Goal: Information Seeking & Learning: Learn about a topic

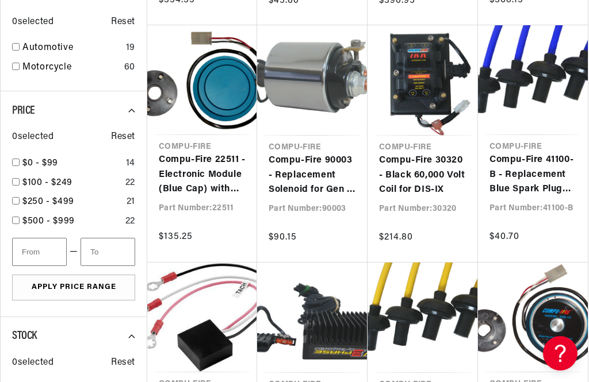
scroll to position [684, 0]
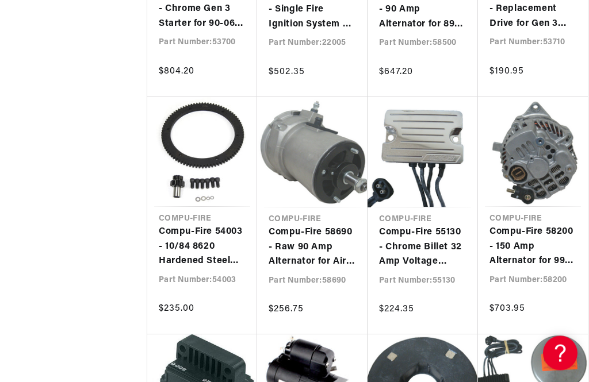
scroll to position [1257, 0]
click at [316, 225] on link "Compu-Fire 58690 - Raw 90 Amp Alternator for Air Cooled Bugs and Buses" at bounding box center [311, 247] width 87 height 44
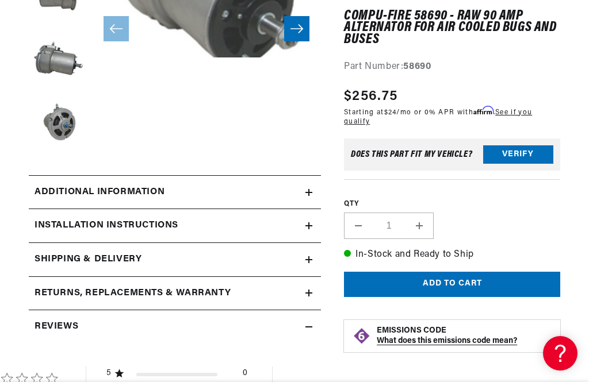
scroll to position [281, 0]
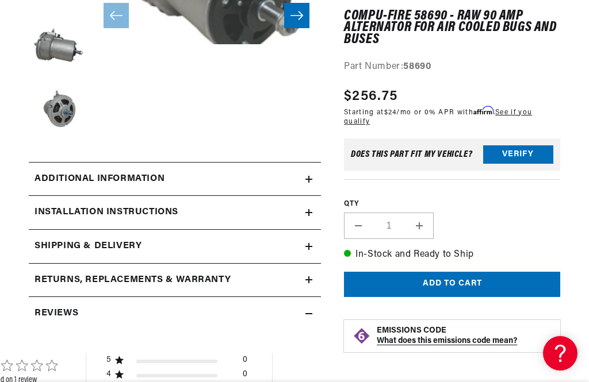
click at [307, 180] on icon at bounding box center [308, 179] width 7 height 7
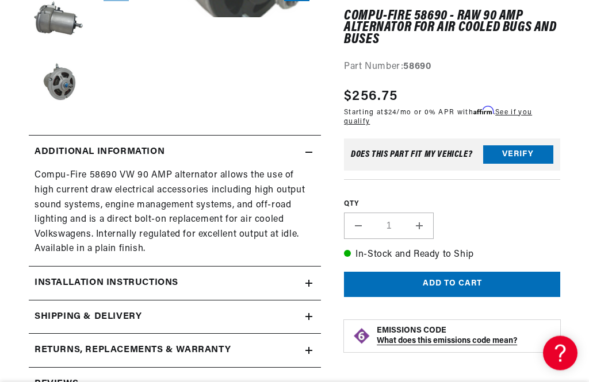
scroll to position [0, 277]
click at [310, 286] on summary "Installation instructions" at bounding box center [175, 283] width 292 height 33
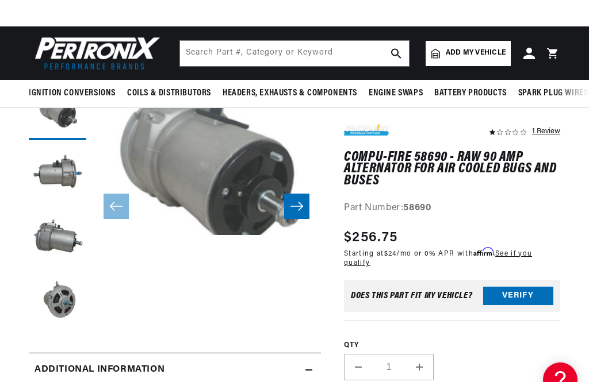
scroll to position [89, 0]
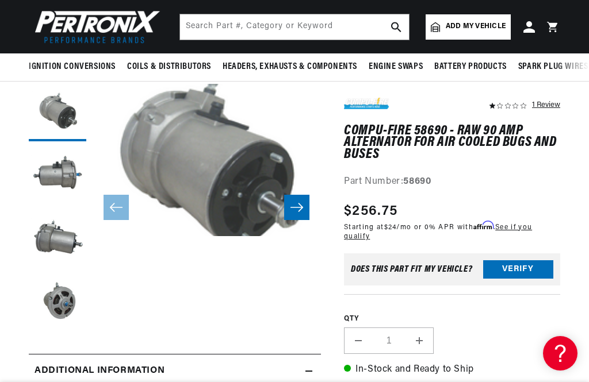
click at [60, 308] on button "Load image 4 in gallery view" at bounding box center [57, 302] width 57 height 57
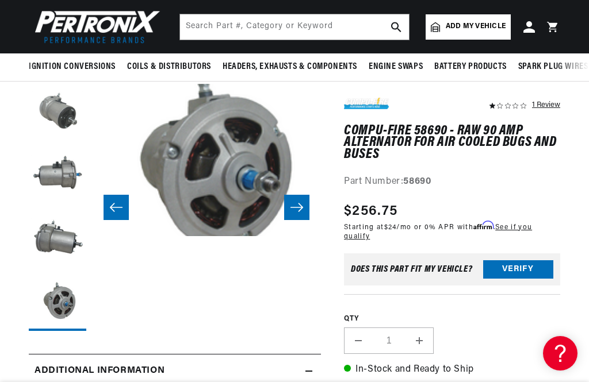
scroll to position [0, 348]
click at [53, 174] on button "Load image 2 in gallery view" at bounding box center [57, 175] width 57 height 57
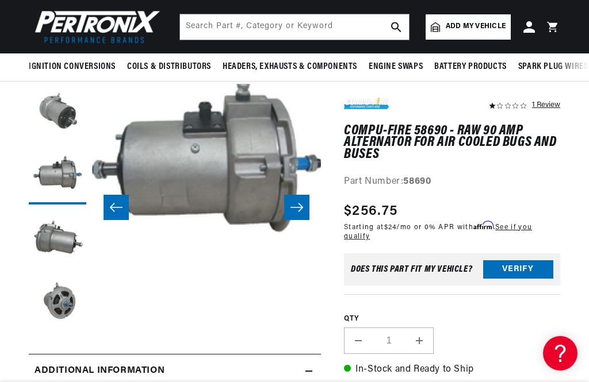
click at [298, 212] on icon "Slide right" at bounding box center [297, 207] width 14 height 11
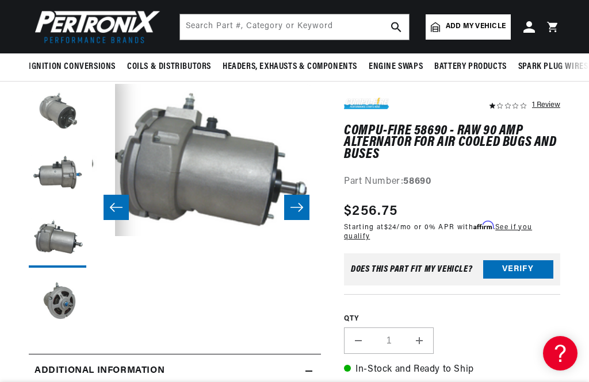
scroll to position [0, 0]
click at [300, 206] on icon "Slide right" at bounding box center [297, 207] width 14 height 11
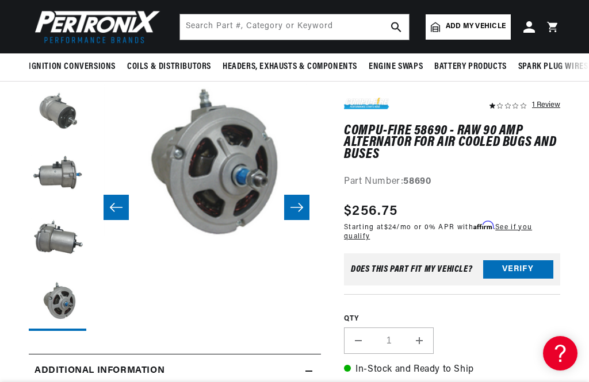
click at [298, 206] on icon "Slide right" at bounding box center [297, 207] width 14 height 11
click at [299, 204] on icon "Slide right" at bounding box center [296, 207] width 13 height 9
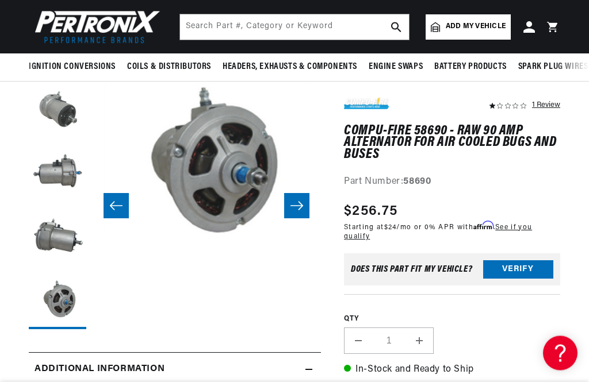
scroll to position [0, 0]
click at [301, 254] on slider-component "Skip to product information Open media 1 in modal Open media 2 in modal Open me…" at bounding box center [206, 206] width 229 height 247
click at [299, 206] on icon "Slide right" at bounding box center [297, 206] width 14 height 11
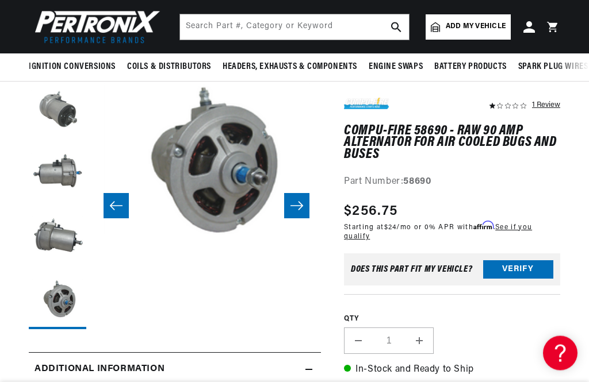
click at [305, 205] on button "Slide right" at bounding box center [296, 206] width 25 height 25
click at [304, 209] on button "Slide right" at bounding box center [296, 206] width 25 height 25
click at [302, 207] on icon "Slide right" at bounding box center [297, 206] width 14 height 11
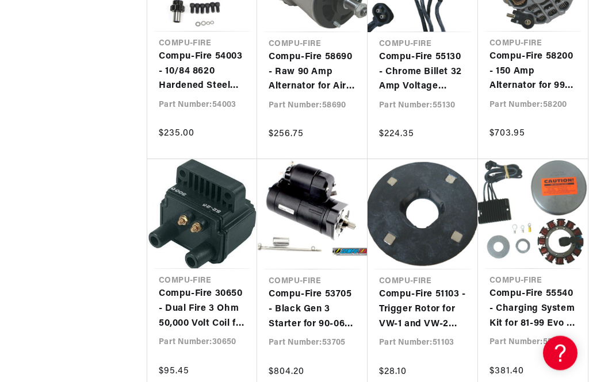
scroll to position [1437, 0]
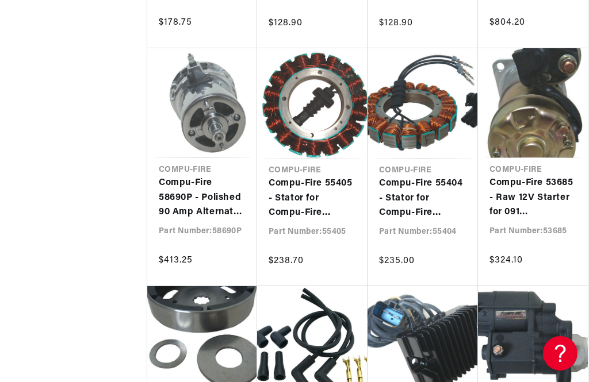
scroll to position [2123, 0]
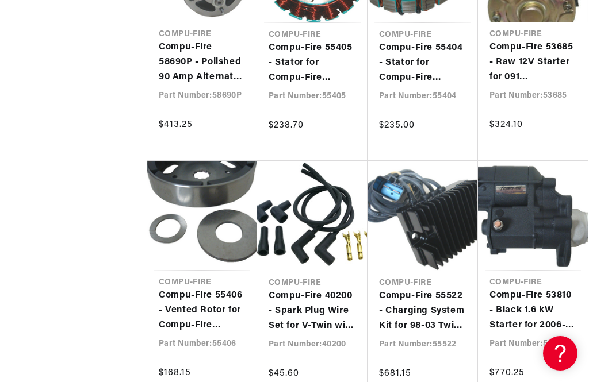
scroll to position [2198, 0]
